Goal: Task Accomplishment & Management: Complete application form

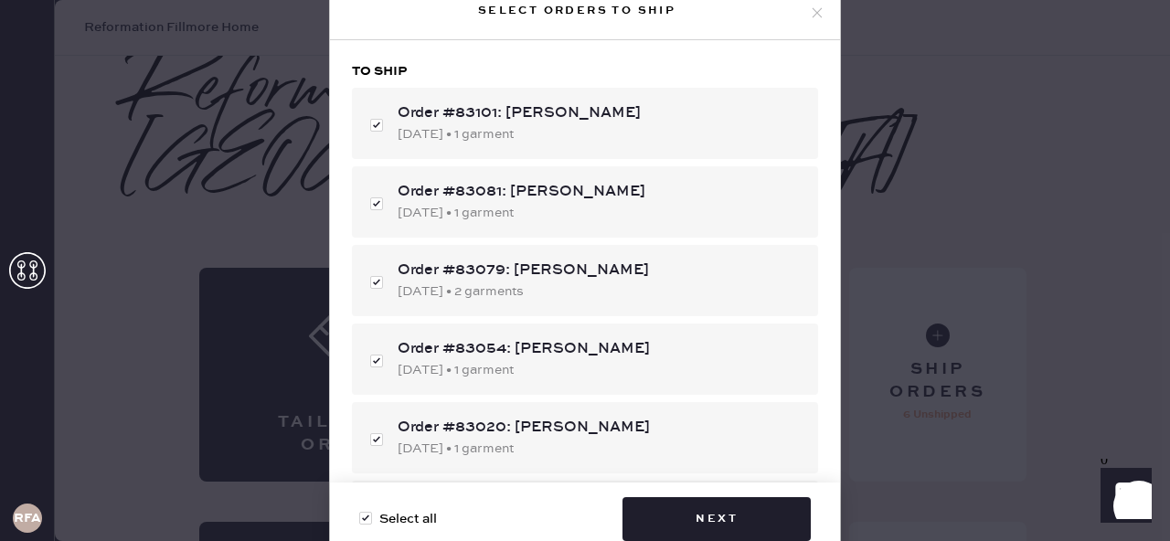
click at [809, 15] on icon at bounding box center [817, 13] width 16 height 16
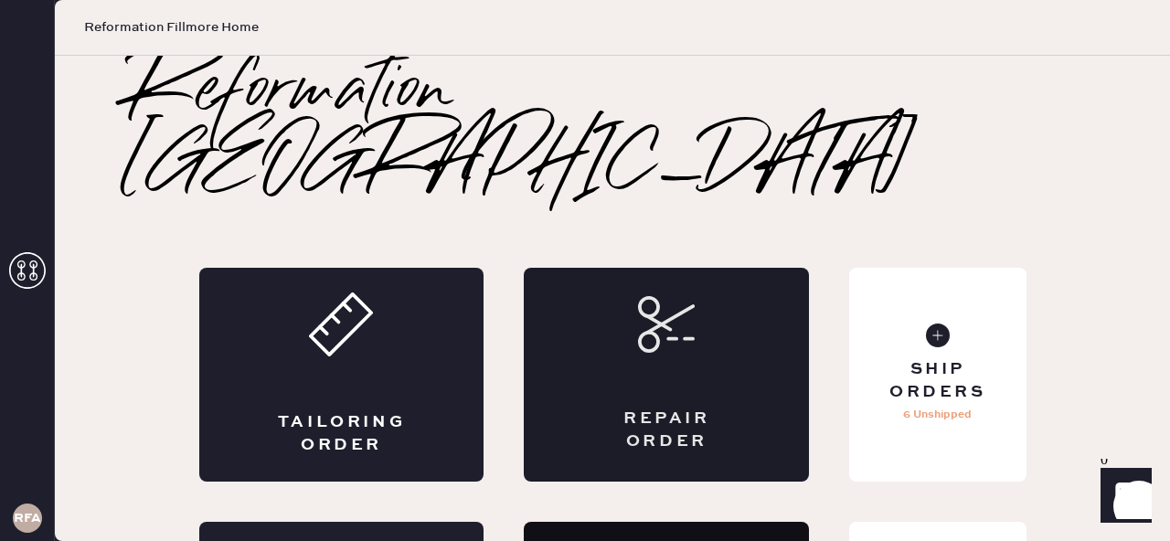
click at [699, 285] on div "Repair Order" at bounding box center [666, 375] width 285 height 214
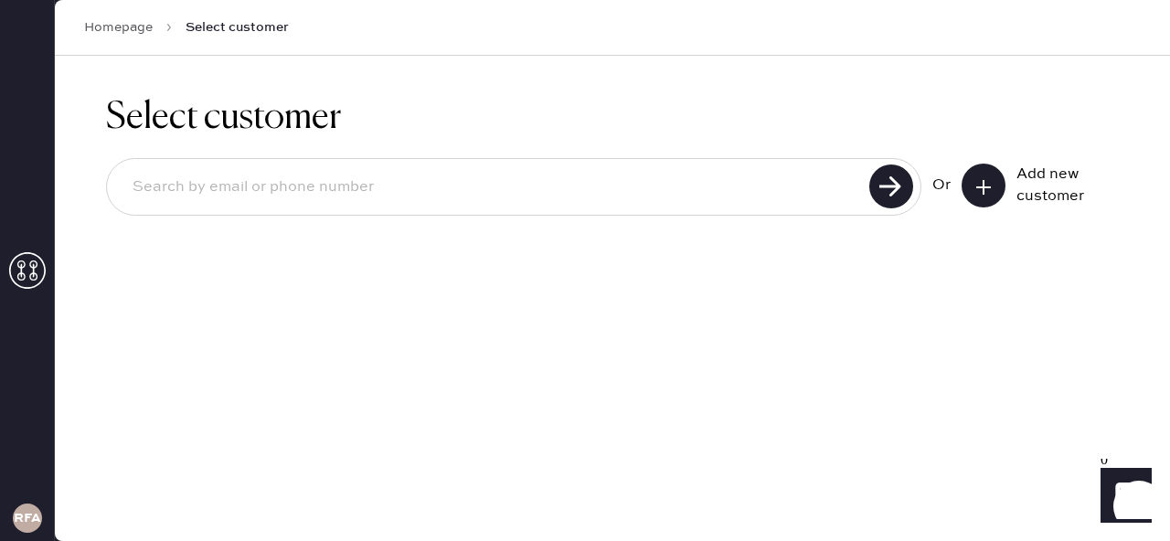
click at [277, 187] on input at bounding box center [491, 187] width 746 height 42
type input "5185936635"
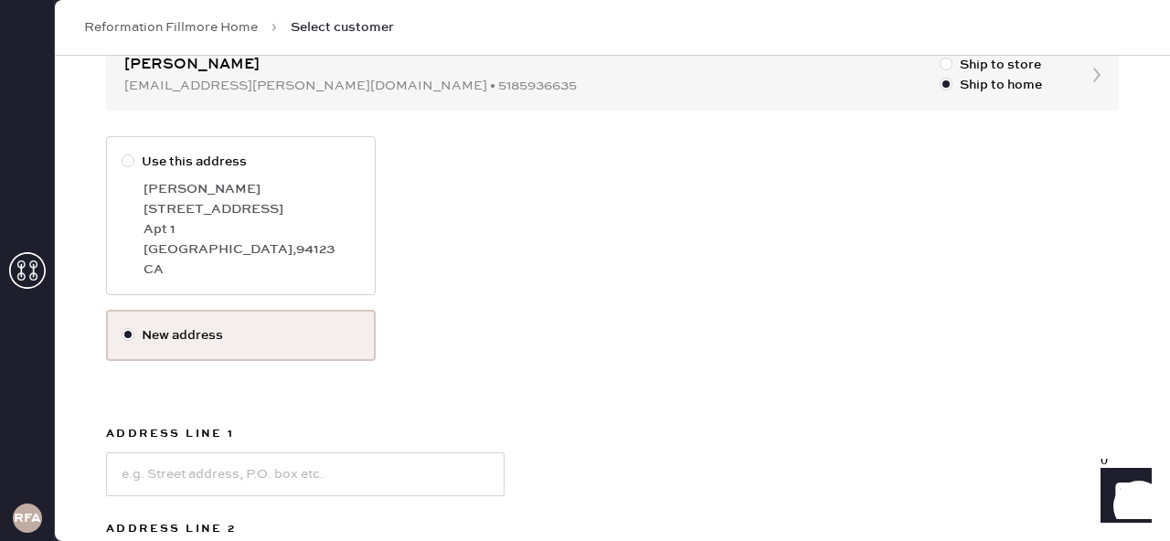
scroll to position [206, 0]
click at [284, 230] on div "Apt 1" at bounding box center [252, 229] width 217 height 20
click at [123, 153] on input "Use this address" at bounding box center [122, 152] width 1 height 1
radio input "true"
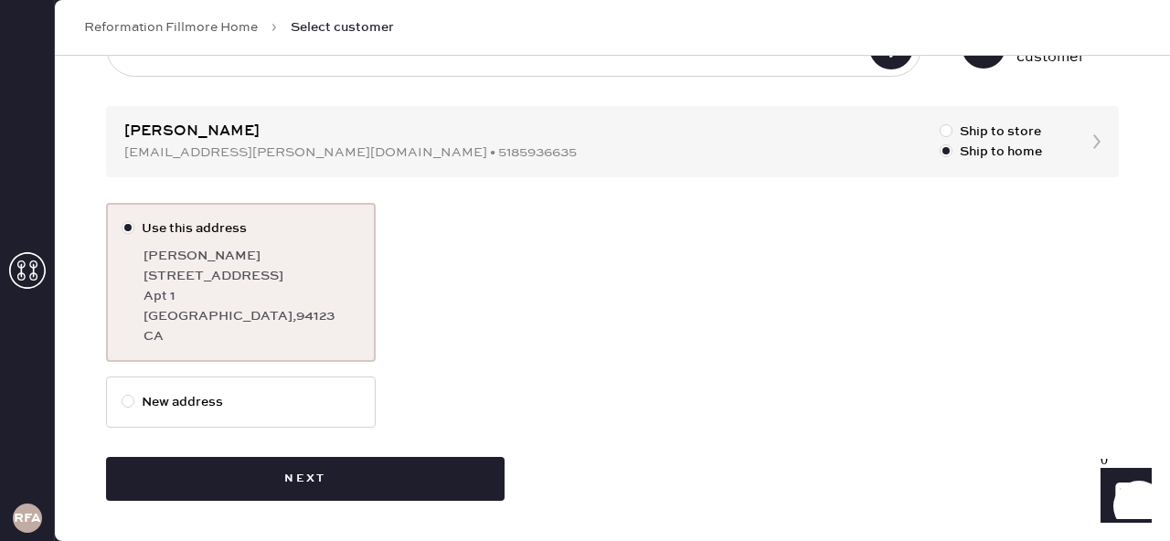
scroll to position [139, 0]
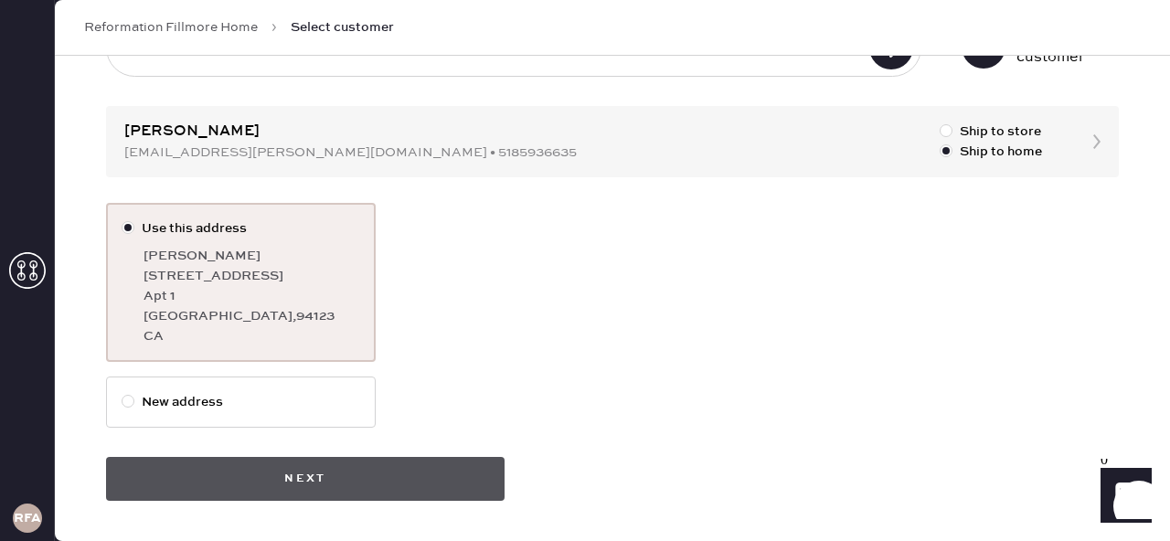
click at [474, 471] on button "Next" at bounding box center [305, 479] width 399 height 44
click at [413, 480] on button "Next" at bounding box center [305, 479] width 399 height 44
click at [309, 486] on button "Next" at bounding box center [305, 479] width 399 height 44
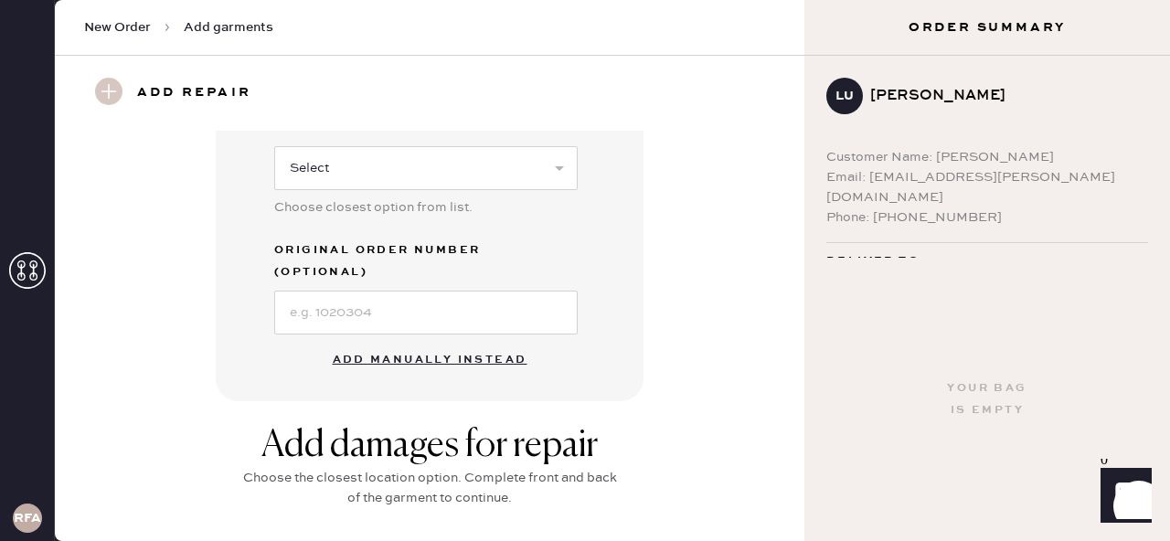
click at [464, 342] on button "Add manually instead" at bounding box center [430, 360] width 217 height 37
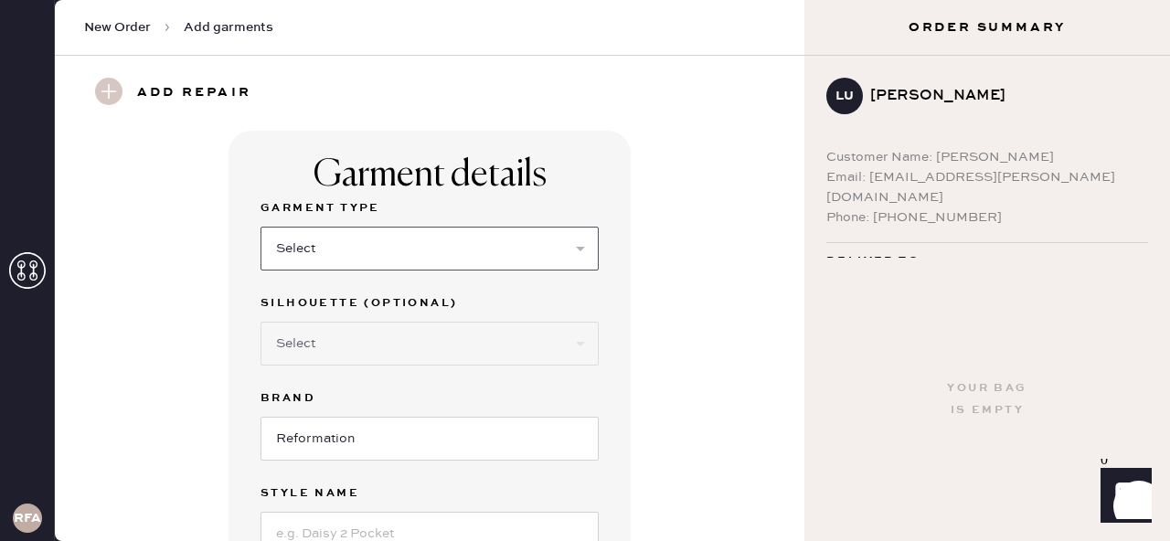
click at [385, 233] on select "Select Basic Skirt Jeans Leggings Pants Shorts Basic Sleeved Dress Basic Sleeve…" at bounding box center [430, 249] width 338 height 44
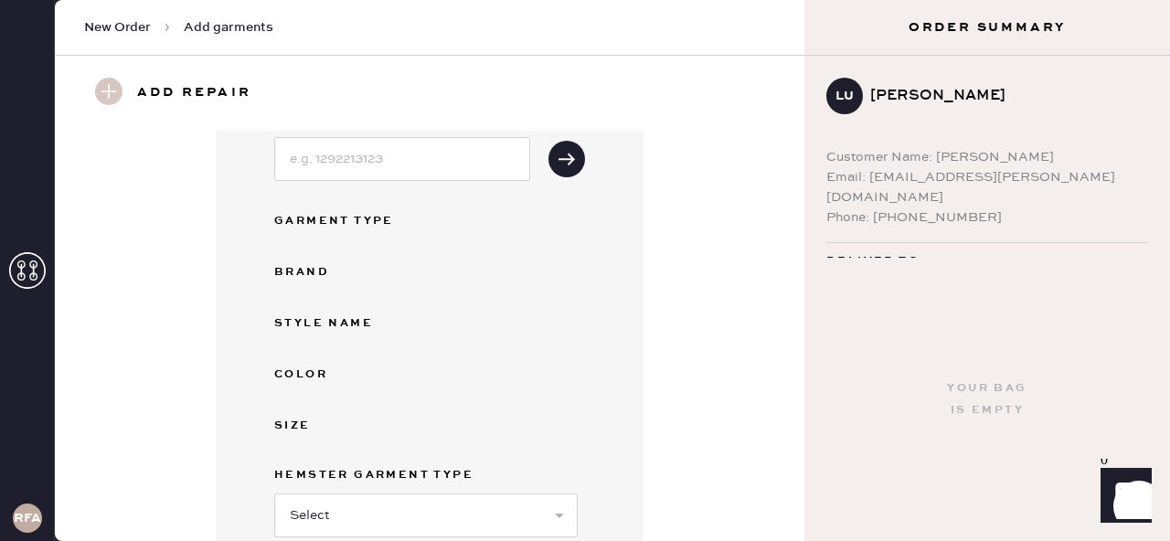
scroll to position [480, 0]
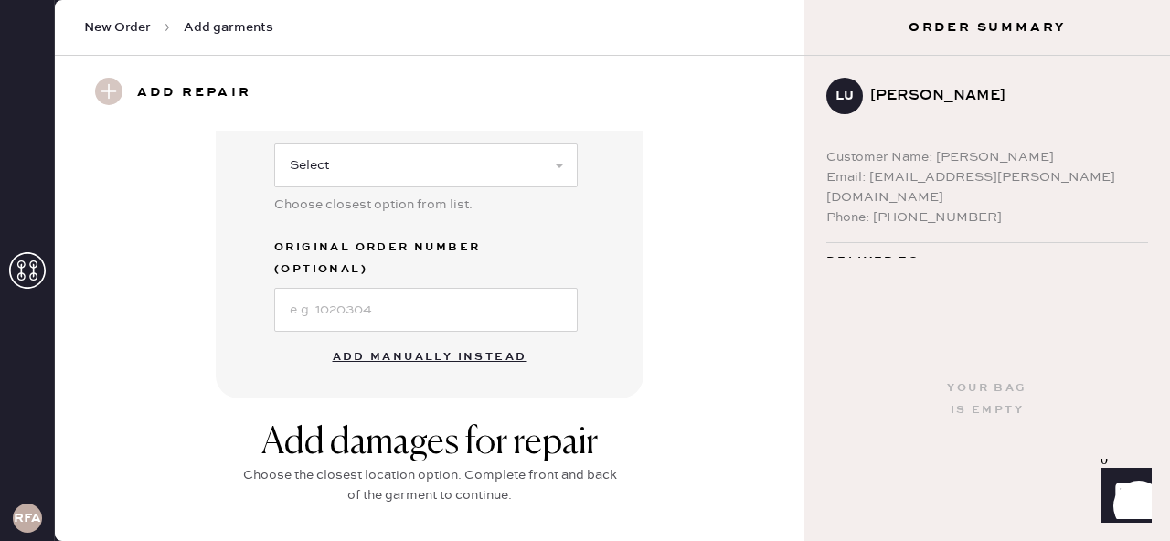
click at [481, 339] on button "Add manually instead" at bounding box center [430, 357] width 217 height 37
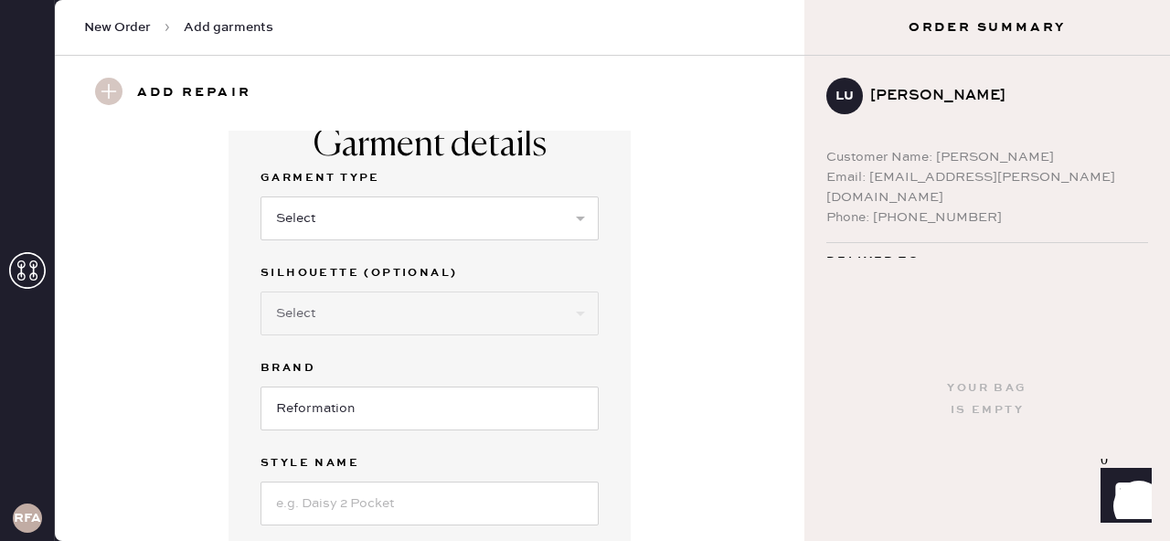
scroll to position [0, 0]
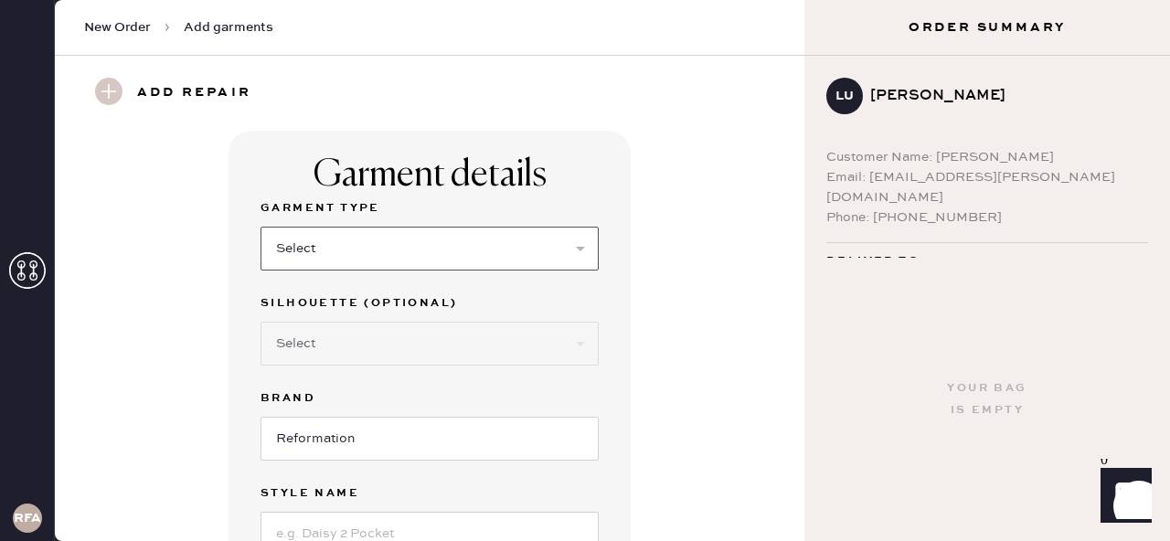
click at [452, 257] on select "Select Basic Skirt Jeans Leggings Pants Shorts Basic Sleeved Dress Basic Sleeve…" at bounding box center [430, 249] width 338 height 44
select select "2"
click at [261, 227] on select "Select Basic Skirt Jeans Leggings Pants Shorts Basic Sleeved Dress Basic Sleeve…" at bounding box center [430, 249] width 338 height 44
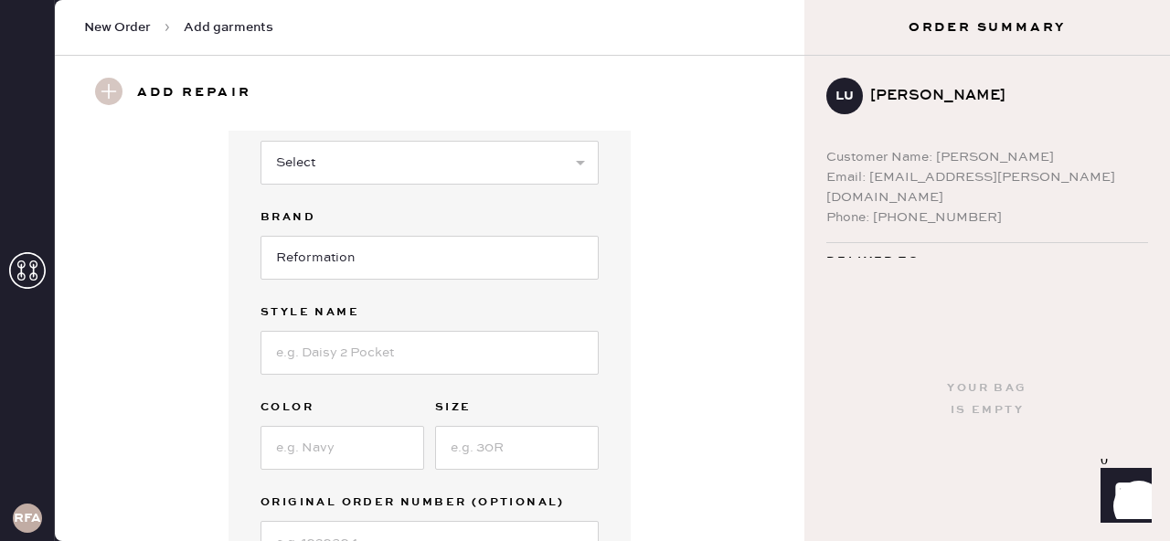
scroll to position [182, 0]
click at [424, 182] on select "Select Shorts Cropped Flare Boot Cut Straight Skinny Other" at bounding box center [430, 162] width 338 height 44
select select "5"
click at [261, 140] on select "Select Shorts Cropped Flare Boot Cut Straight Skinny Other" at bounding box center [430, 162] width 338 height 44
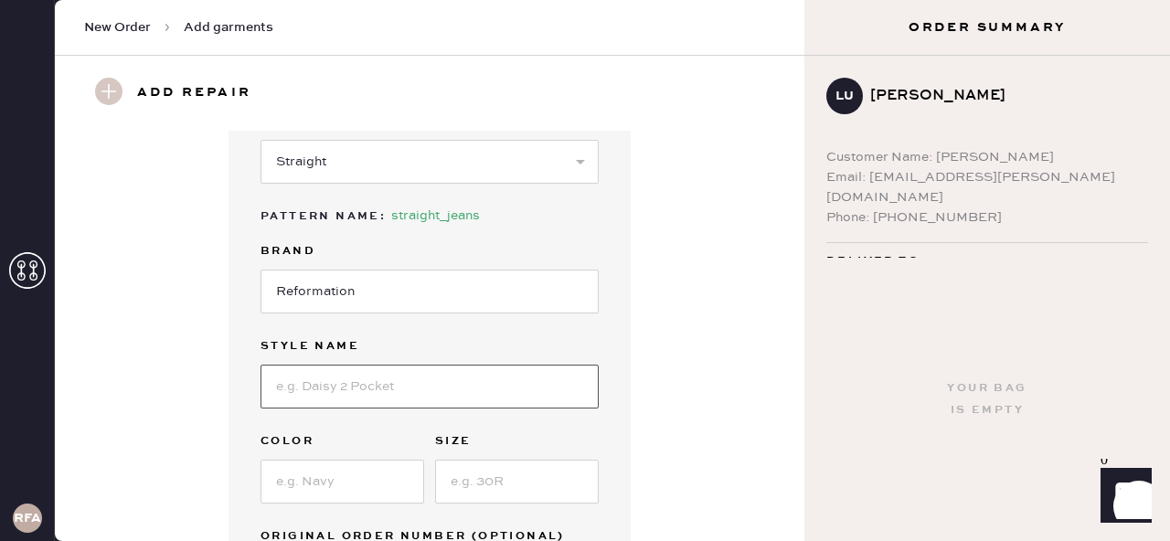
click at [409, 393] on input at bounding box center [430, 387] width 338 height 44
type input "Val 90s Mid Rise Straight Jeans"
click at [364, 483] on input at bounding box center [343, 482] width 164 height 44
type input "[PERSON_NAME] Di Latte"
click at [541, 513] on div "Garment Type Select Basic Skirt Jeans Leggings Pants Shorts Basic Sleeved Dress…" at bounding box center [430, 307] width 338 height 583
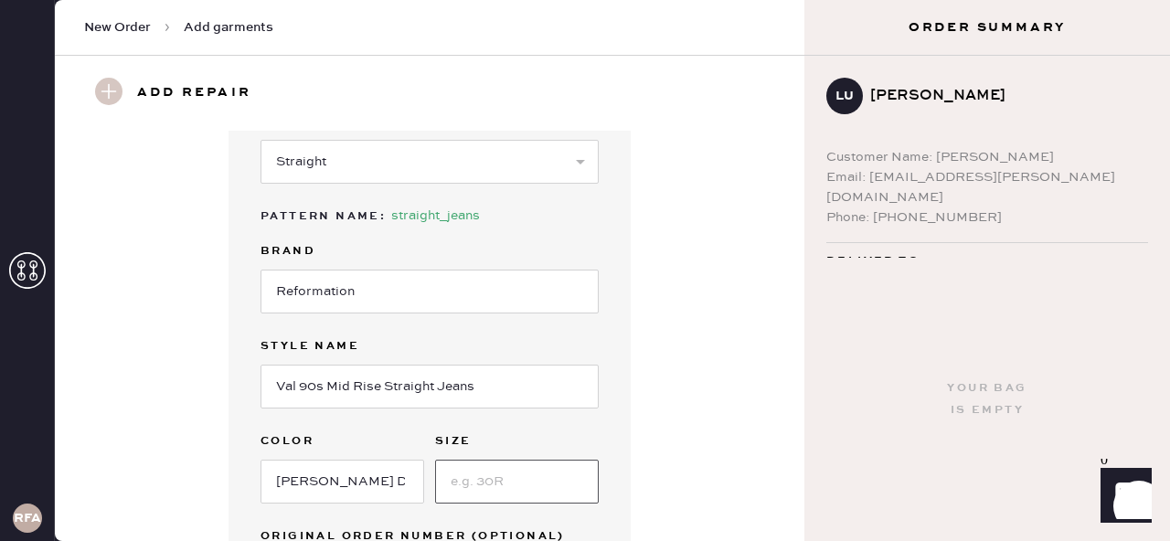
click at [526, 479] on input at bounding box center [517, 482] width 164 height 44
type input "25"
click at [719, 489] on div "Garment details Garment Type Select Basic Skirt Jeans Leggings Pants Shorts Bas…" at bounding box center [430, 304] width 684 height 710
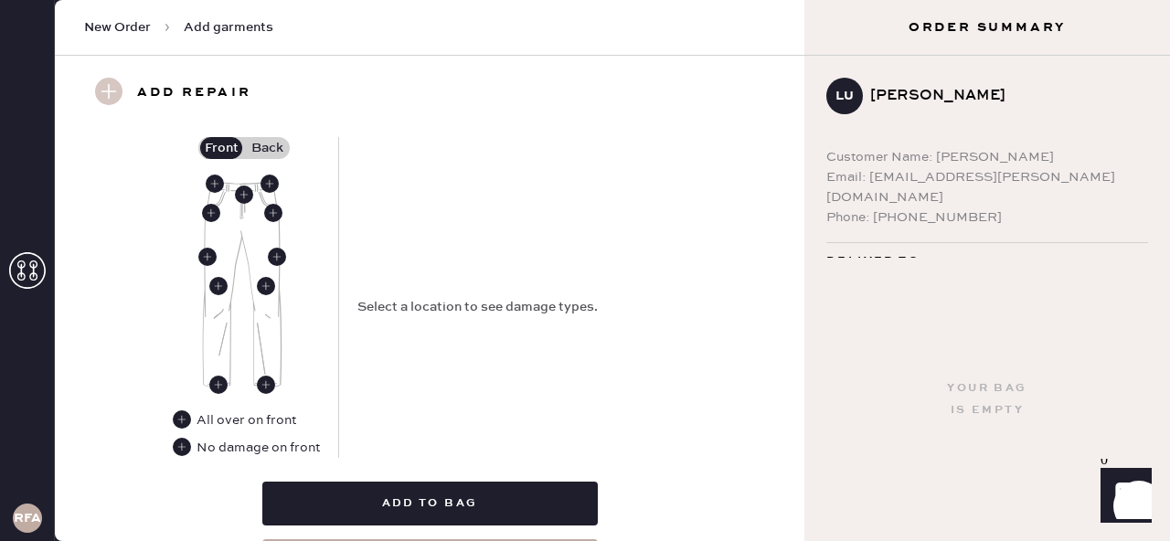
scroll to position [848, 0]
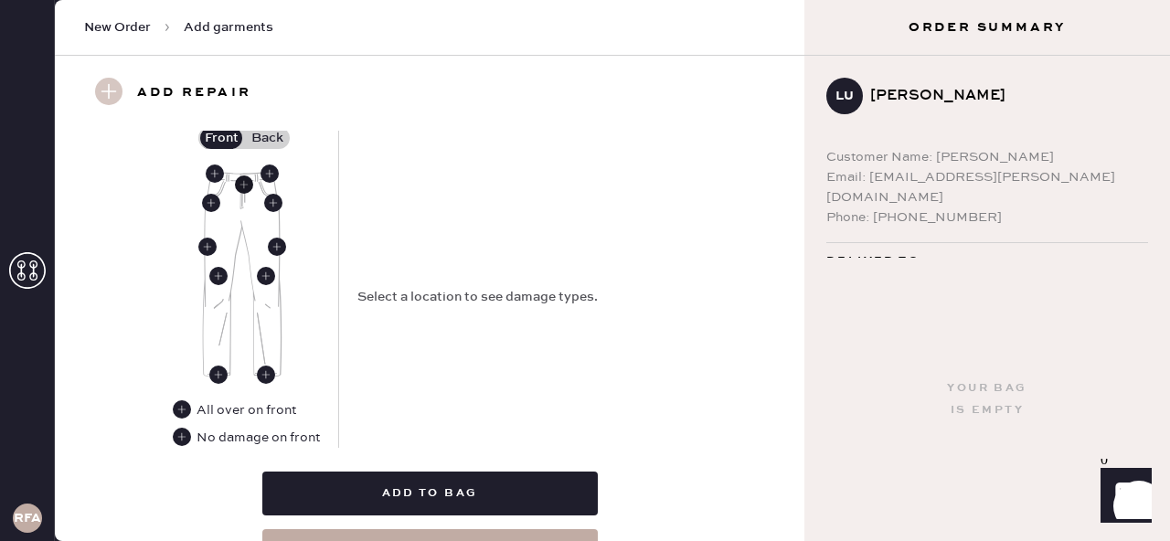
click at [244, 185] on use at bounding box center [244, 185] width 18 height 18
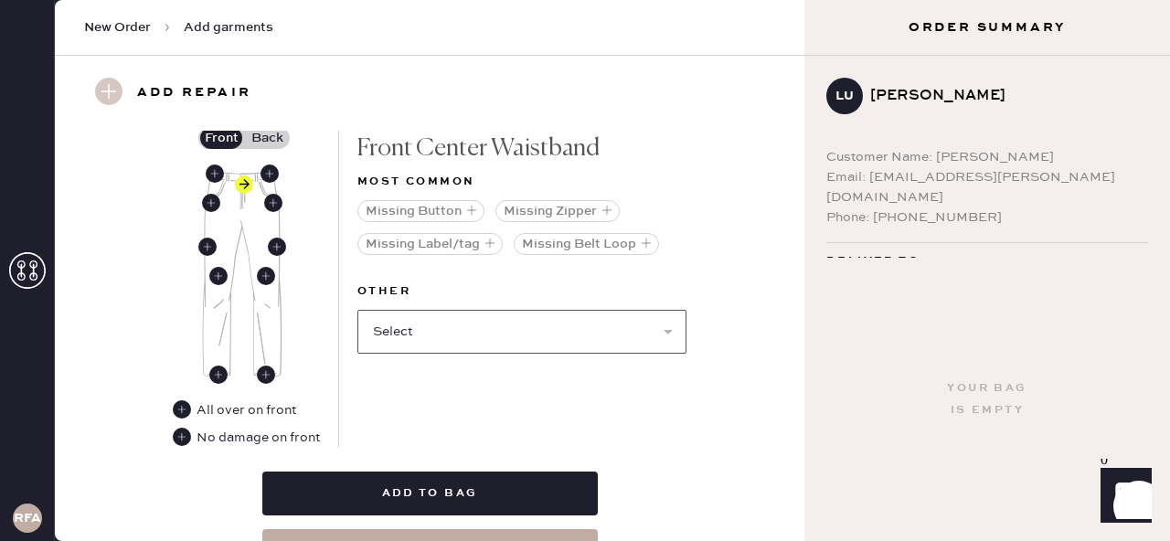
click at [519, 336] on select "Select Broken / Ripped Hem Broken Beads Broken Belt Loop Broken Button Broken E…" at bounding box center [522, 332] width 329 height 44
select select "1740"
click at [358, 310] on select "Select Broken / Ripped Hem Broken Beads Broken Belt Loop Broken Button Broken E…" at bounding box center [522, 332] width 329 height 44
select select
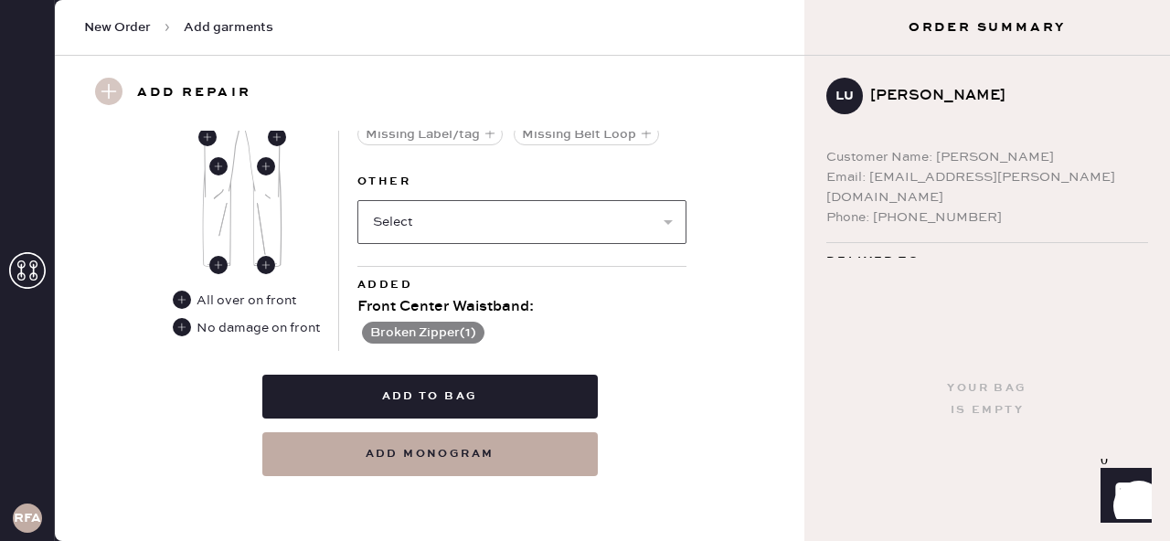
scroll to position [764, 0]
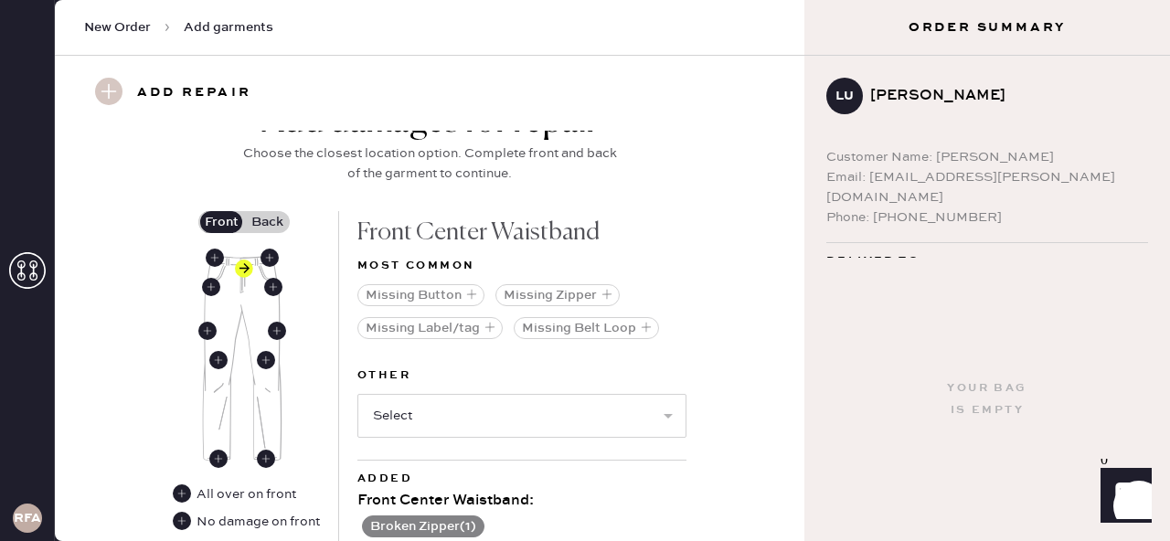
click at [265, 215] on label "Back" at bounding box center [267, 222] width 46 height 22
click at [267, 222] on input "Back" at bounding box center [267, 222] width 0 height 0
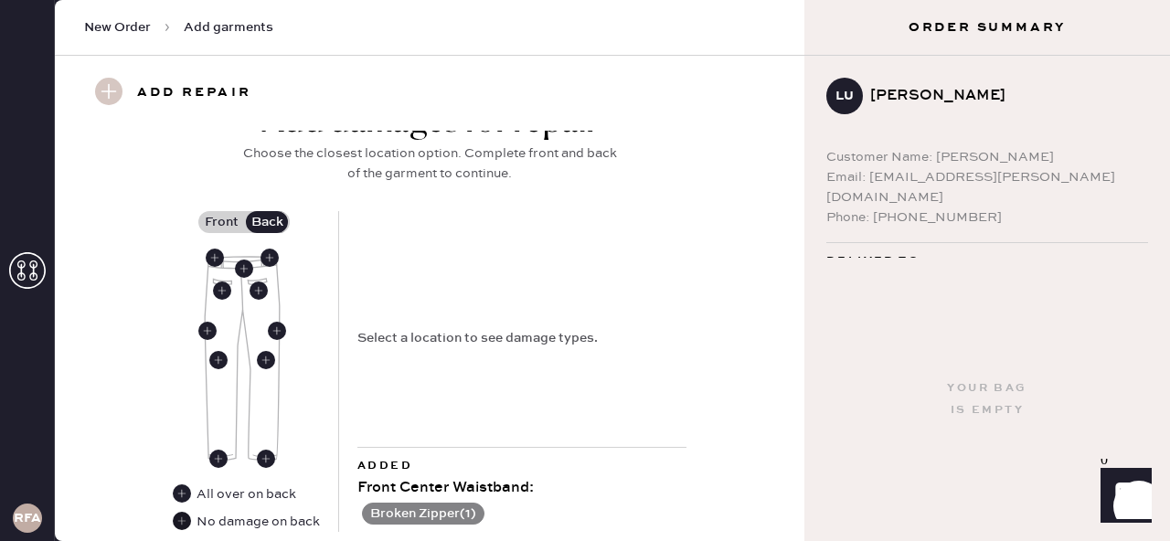
click at [180, 518] on use at bounding box center [182, 521] width 18 height 18
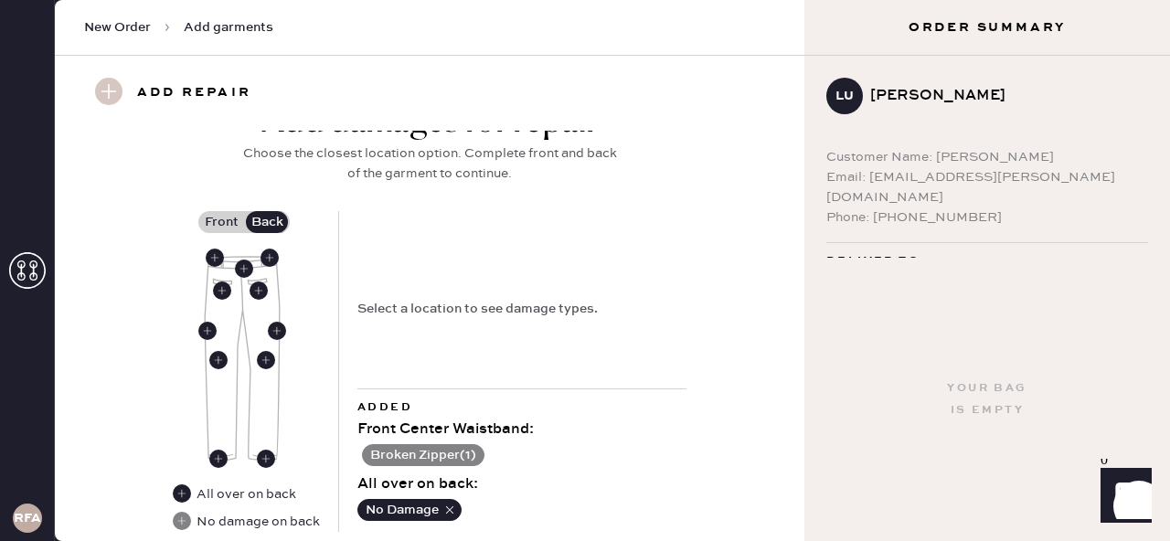
scroll to position [945, 0]
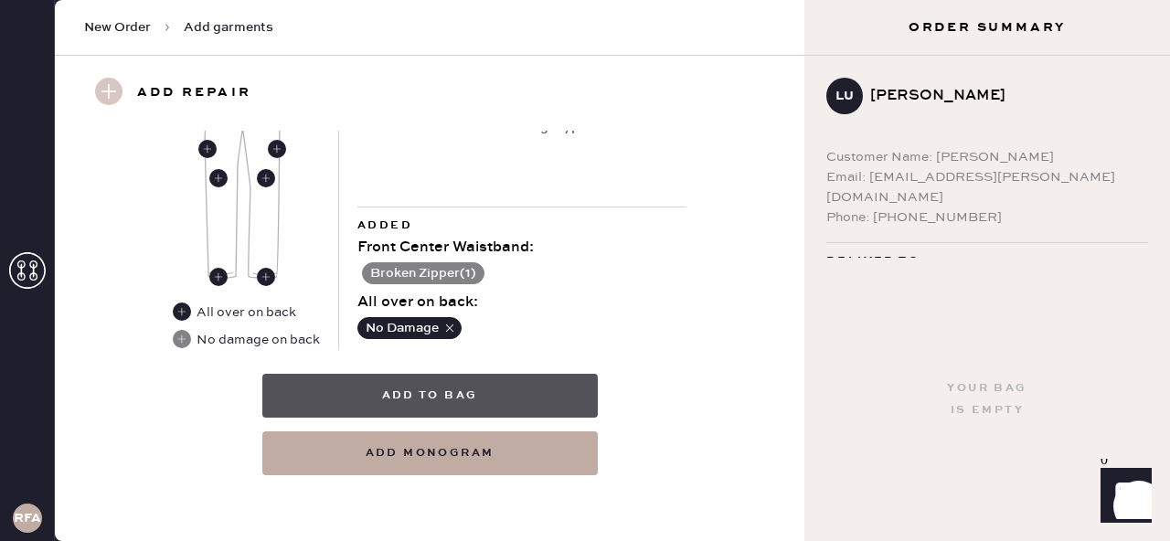
click at [501, 392] on button "Add to bag" at bounding box center [430, 396] width 336 height 44
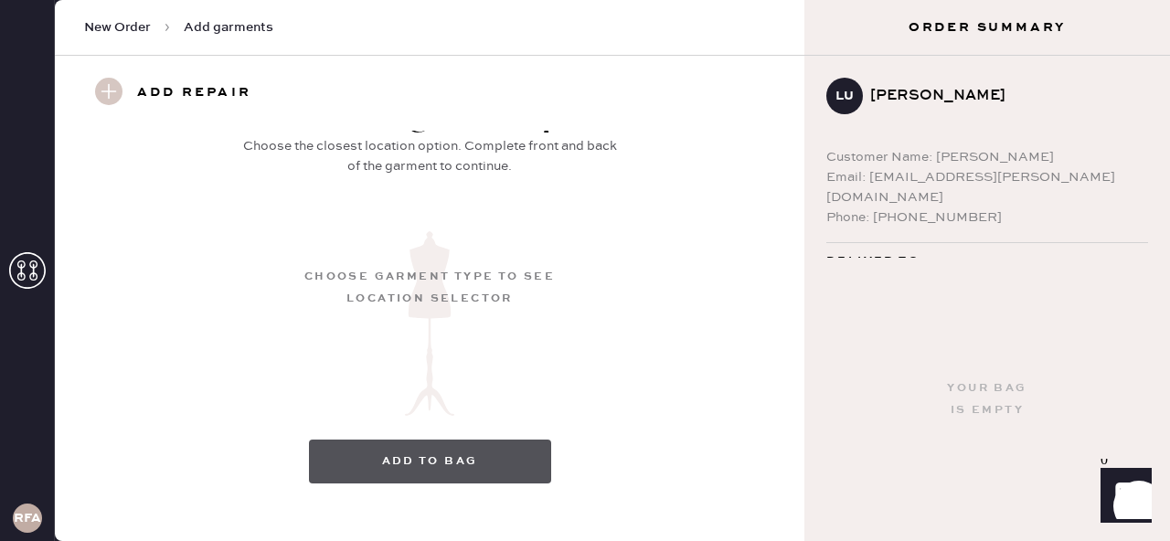
scroll to position [358, 0]
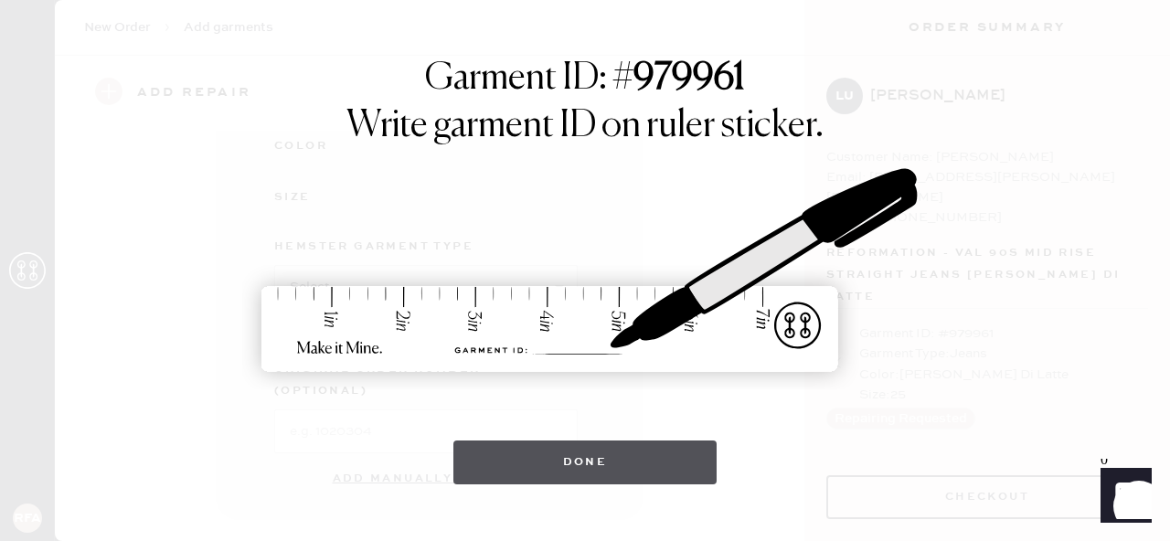
click at [588, 471] on button "Done" at bounding box center [586, 463] width 264 height 44
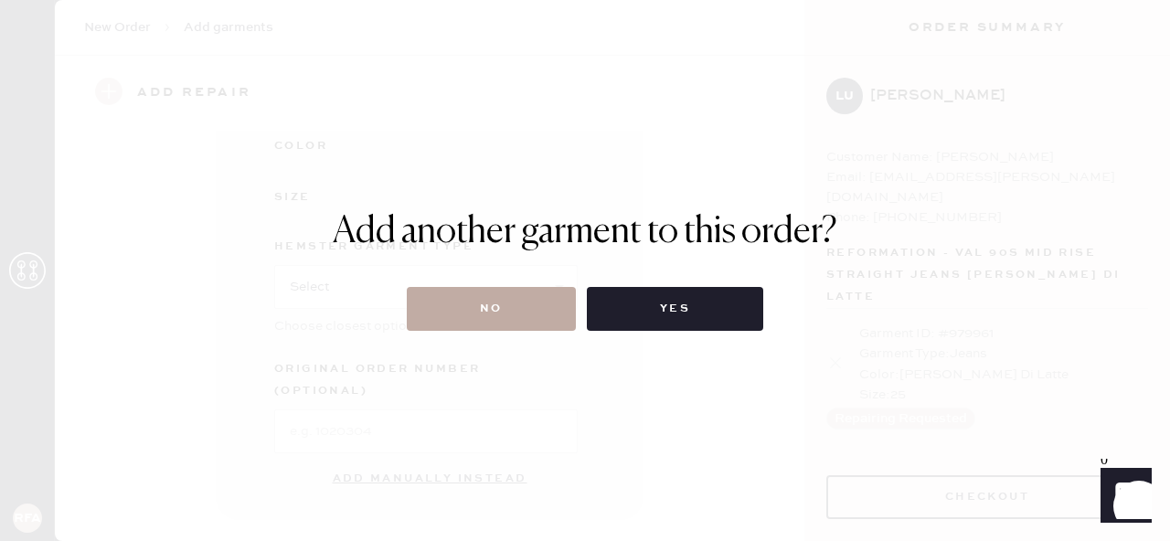
click at [545, 319] on button "No" at bounding box center [491, 309] width 169 height 44
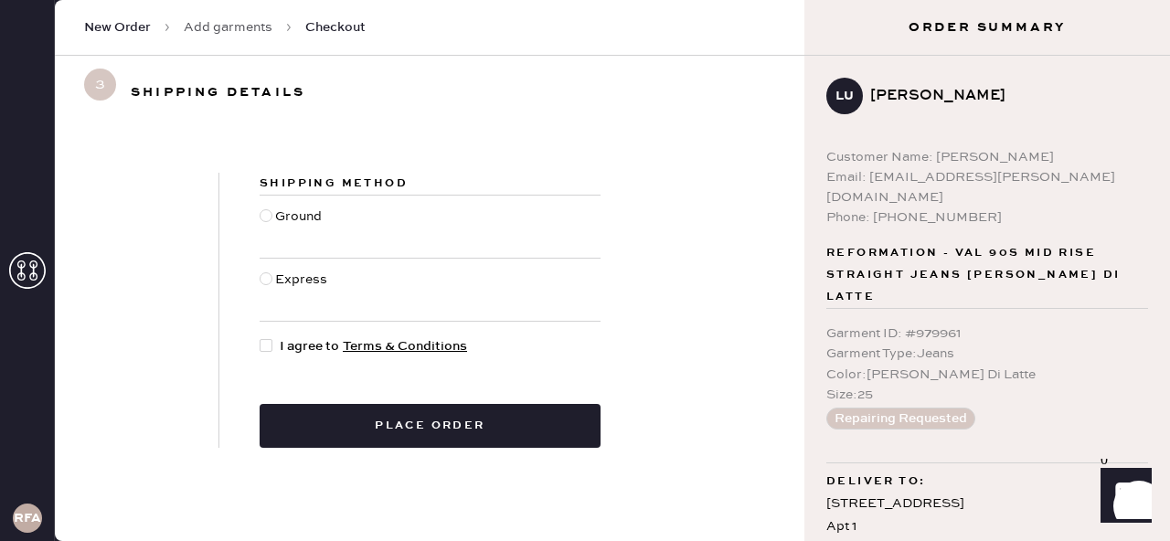
click at [264, 352] on div at bounding box center [270, 346] width 20 height 20
click at [261, 337] on input "I agree to Terms & Conditions" at bounding box center [260, 336] width 1 height 1
checkbox input "true"
click at [265, 214] on div at bounding box center [266, 215] width 13 height 13
click at [261, 208] on input "Ground" at bounding box center [260, 207] width 1 height 1
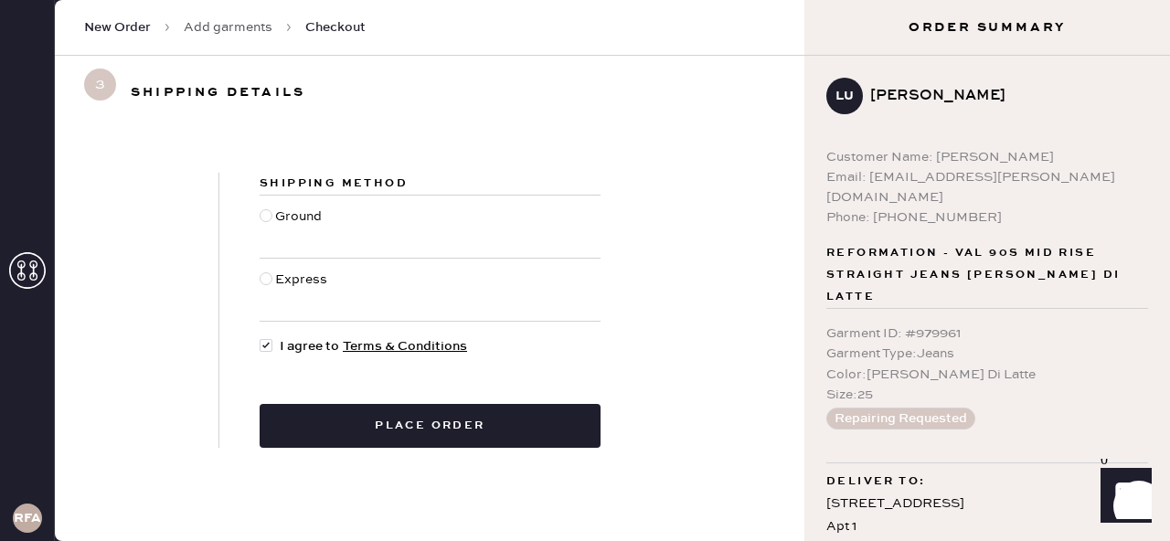
radio input "true"
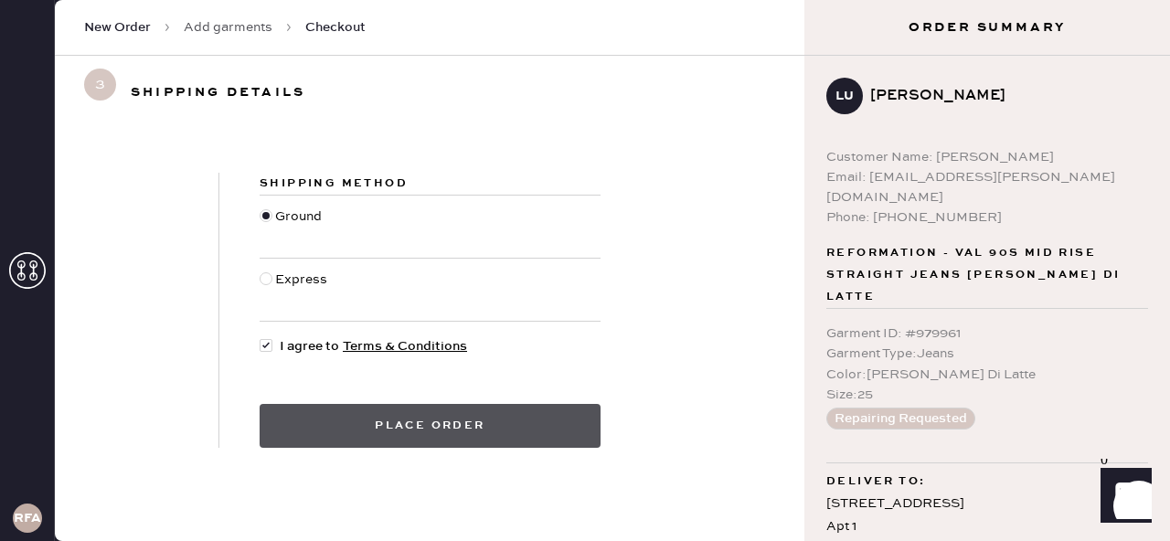
click at [529, 439] on button "Place order" at bounding box center [430, 426] width 341 height 44
